Goal: Information Seeking & Learning: Find specific fact

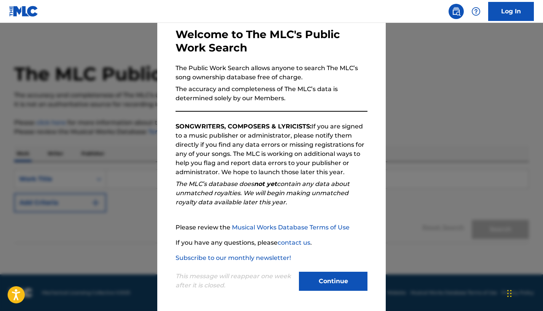
scroll to position [38, 0]
click at [327, 289] on button "Continue" at bounding box center [333, 280] width 69 height 19
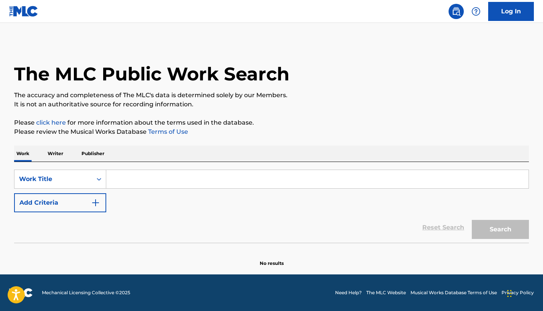
click at [167, 179] on input "Search Form" at bounding box center [317, 179] width 422 height 18
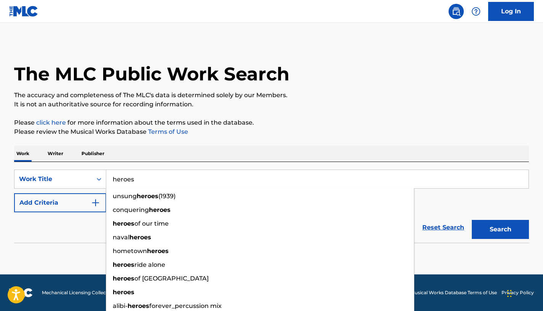
type input "heroes"
click at [500, 229] on button "Search" at bounding box center [500, 229] width 57 height 19
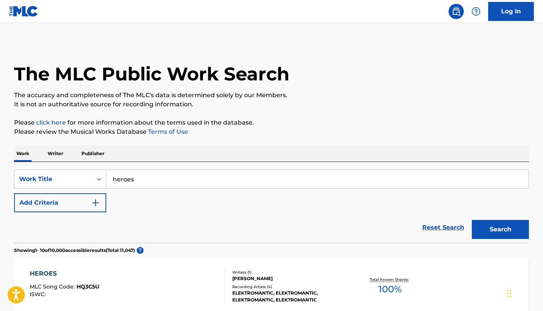
scroll to position [0, 0]
click at [94, 180] on div "Search Form" at bounding box center [99, 179] width 14 height 14
click at [154, 182] on input "heroes" at bounding box center [317, 179] width 422 height 18
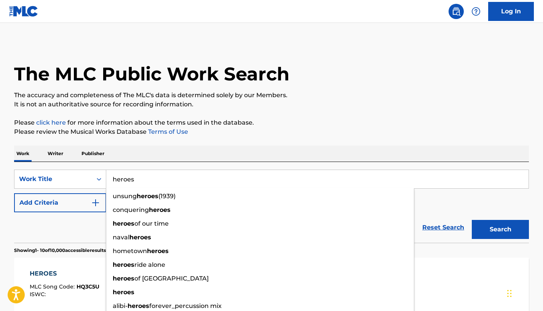
click at [466, 202] on div "SearchWithCriteriade4817e9-aea2-48fa-a937-7b56cf8d3eba Work Title heroes unsung…" at bounding box center [271, 190] width 515 height 43
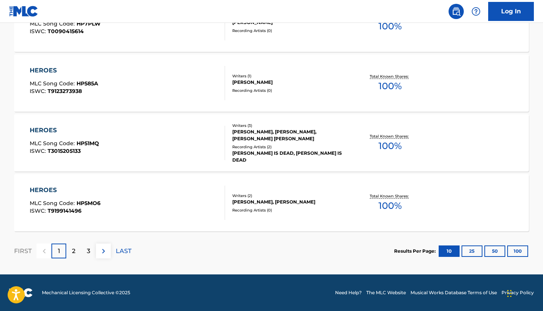
scroll to position [621, 0]
click at [73, 251] on p "2" at bounding box center [73, 250] width 3 height 9
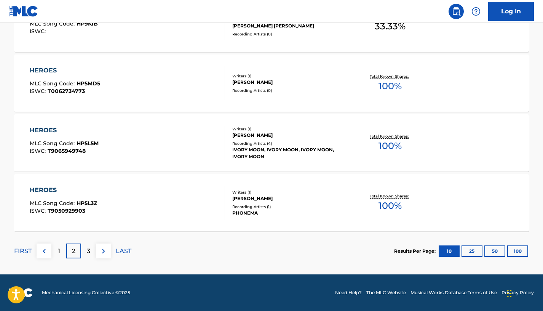
click at [89, 252] on p "3" at bounding box center [88, 250] width 3 height 9
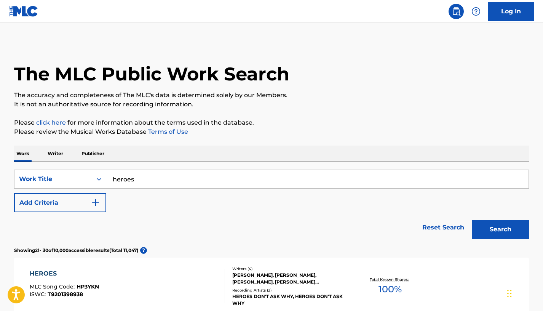
scroll to position [0, 0]
click at [93, 203] on img "Search Form" at bounding box center [95, 202] width 9 height 9
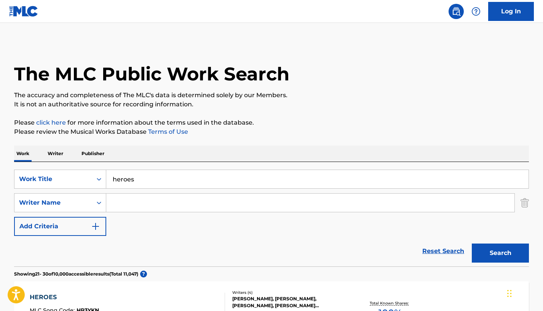
click at [157, 206] on input "Search Form" at bounding box center [310, 202] width 408 height 18
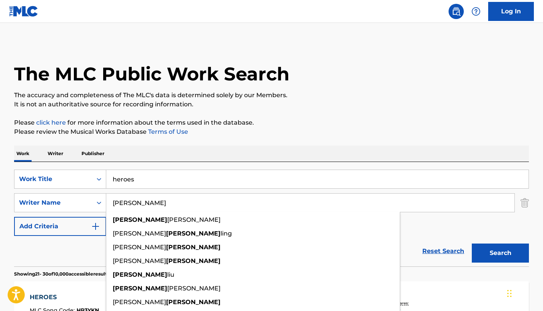
type input "[PERSON_NAME]"
click at [500, 253] on button "Search" at bounding box center [500, 252] width 57 height 19
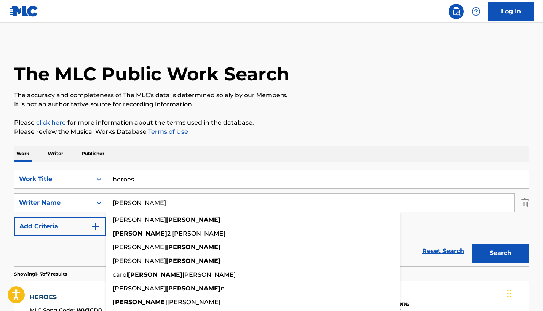
click at [417, 235] on div "SearchWithCriteriade4817e9-aea2-48fa-a937-7b56cf8d3eba Work Title heroes Search…" at bounding box center [271, 202] width 515 height 66
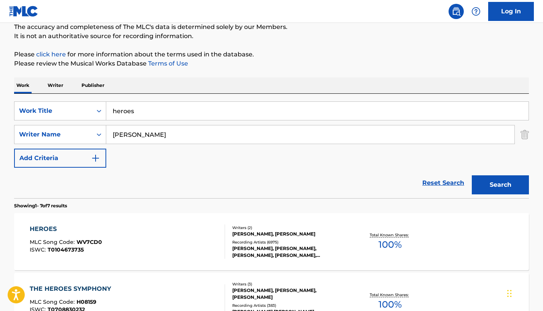
scroll to position [68, 0]
click at [46, 230] on div "HEROES" at bounding box center [66, 228] width 72 height 9
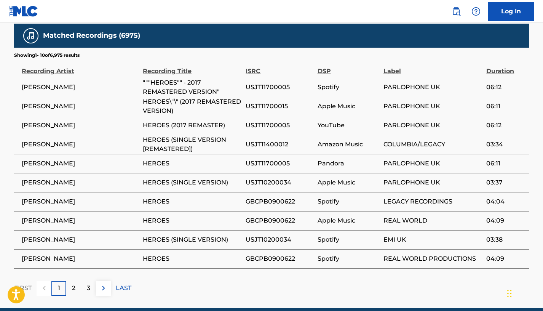
scroll to position [964, 0]
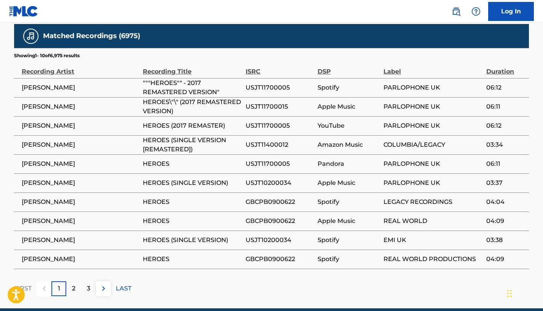
click at [126, 284] on p "LAST" at bounding box center [124, 288] width 16 height 9
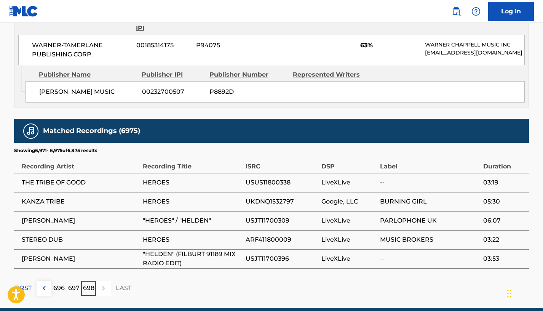
scroll to position [869, 0]
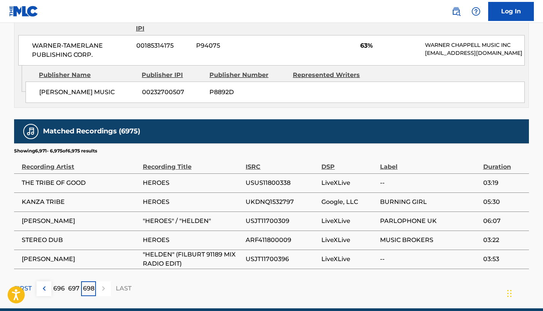
click at [26, 284] on p "FIRST" at bounding box center [23, 288] width 18 height 9
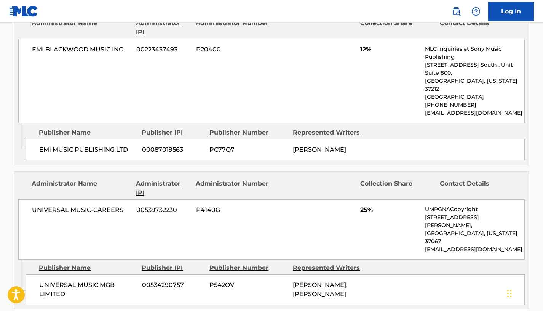
scroll to position [362, 0]
